Goal: Task Accomplishment & Management: Manage account settings

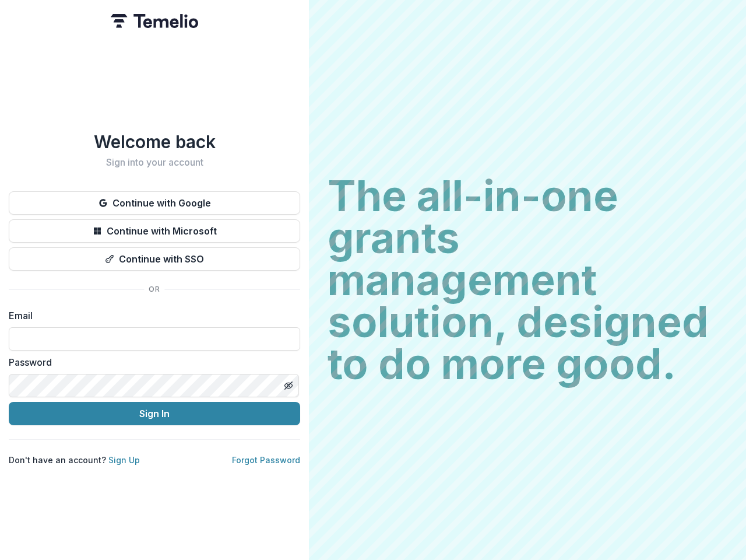
click at [373, 280] on h2 "The all-in-one grants management solution, designed to do more good." at bounding box center [528, 280] width 400 height 210
click at [154, 198] on button "Continue with Google" at bounding box center [155, 202] width 292 height 23
click at [154, 226] on button "Continue with Microsoft" at bounding box center [155, 230] width 292 height 23
click at [154, 254] on button "Continue with SSO" at bounding box center [155, 258] width 292 height 23
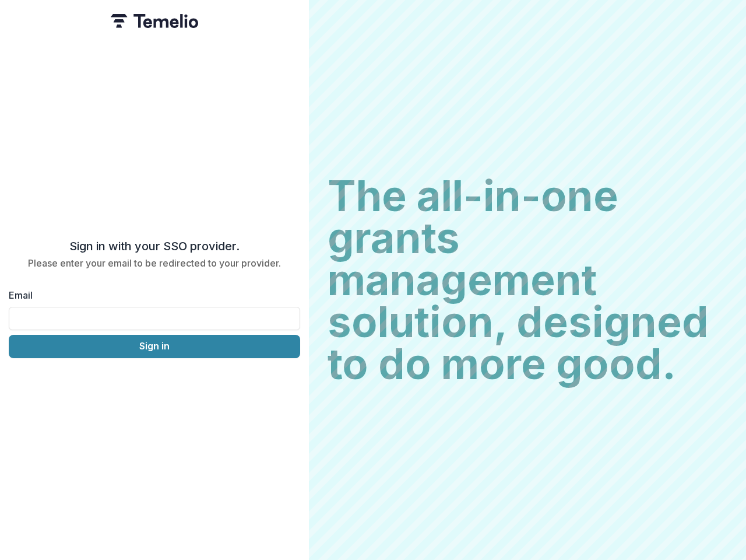
click at [288, 381] on div "Sign in with your SSO provider. Please enter your email to be redirected to you…" at bounding box center [154, 280] width 309 height 560
